Goal: Task Accomplishment & Management: Complete application form

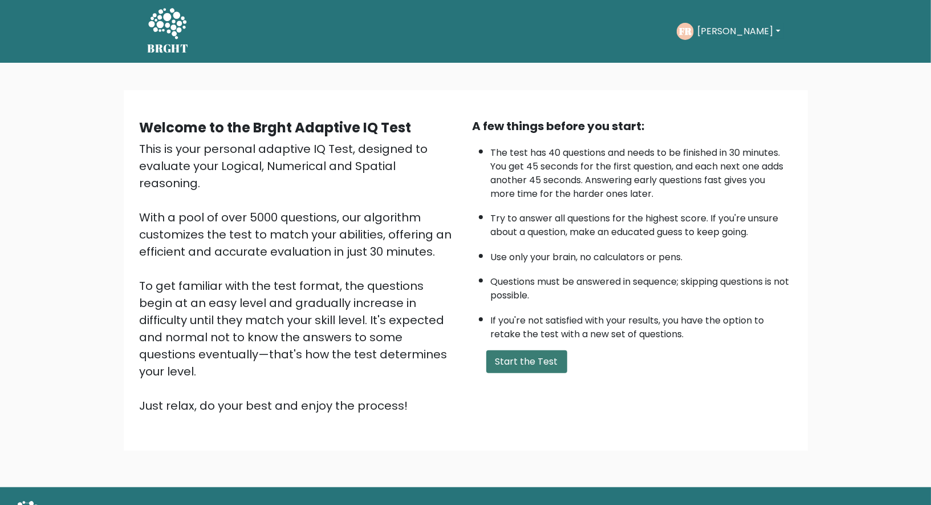
click at [513, 357] on button "Start the Test" at bounding box center [526, 361] width 81 height 23
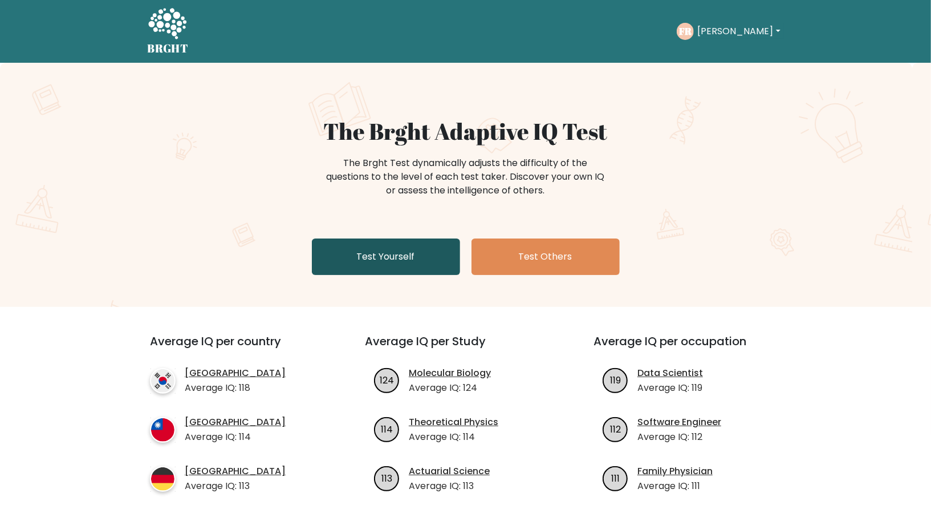
click at [404, 263] on link "Test Yourself" at bounding box center [386, 256] width 148 height 36
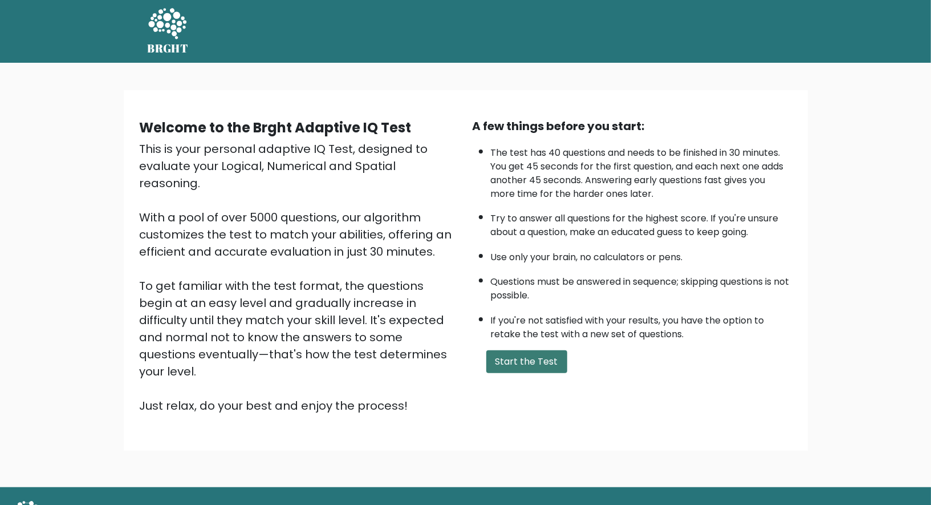
click at [529, 355] on button "Start the Test" at bounding box center [526, 361] width 81 height 23
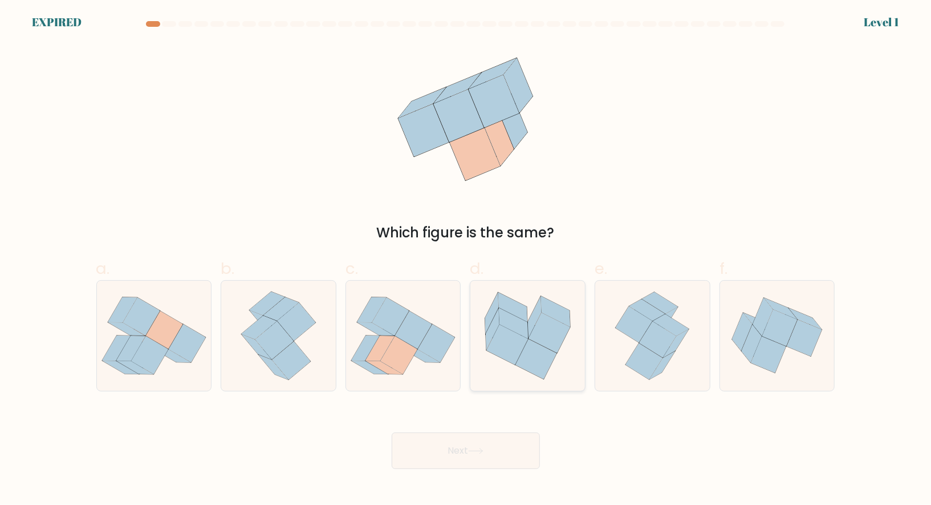
click at [536, 363] on icon at bounding box center [537, 359] width 42 height 40
click at [466, 260] on input "d." at bounding box center [466, 256] width 1 height 7
radio input "true"
click at [399, 372] on icon at bounding box center [399, 355] width 38 height 39
click at [466, 260] on input "c." at bounding box center [466, 256] width 1 height 7
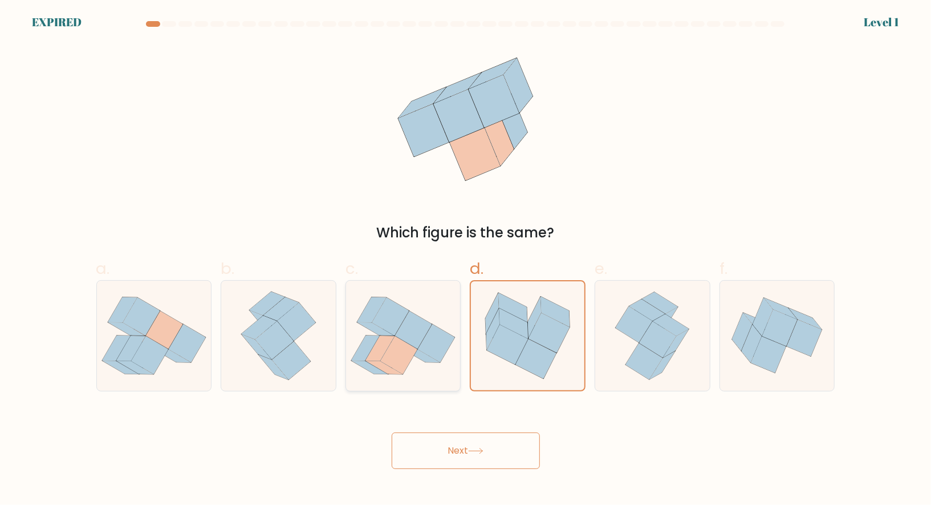
radio input "true"
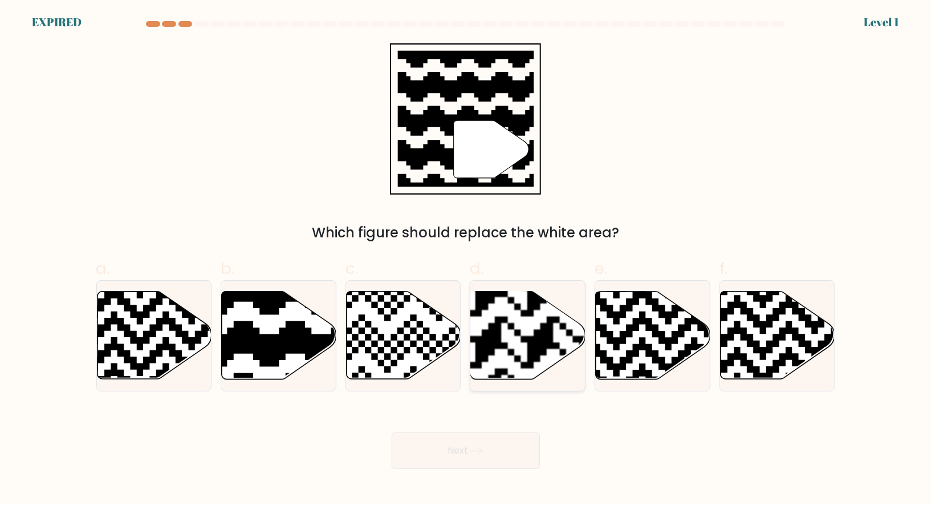
click at [486, 320] on rect at bounding box center [489, 290] width 208 height 208
click at [466, 260] on input "d." at bounding box center [466, 256] width 1 height 7
radio input "true"
click at [453, 452] on button "Next" at bounding box center [466, 450] width 148 height 36
click at [512, 347] on rect at bounding box center [488, 290] width 205 height 205
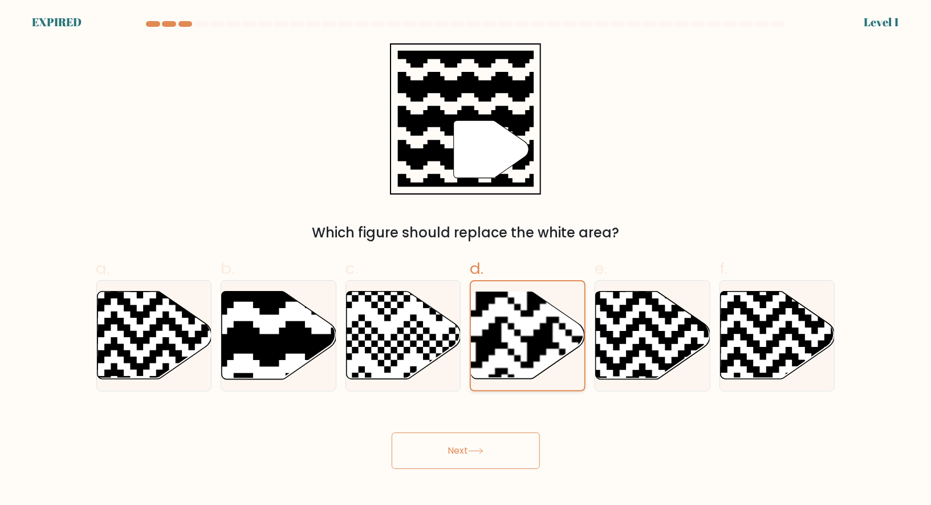
click at [466, 260] on input "d." at bounding box center [466, 256] width 1 height 7
click at [468, 449] on button "Next" at bounding box center [466, 450] width 148 height 36
